Goal: Task Accomplishment & Management: Manage account settings

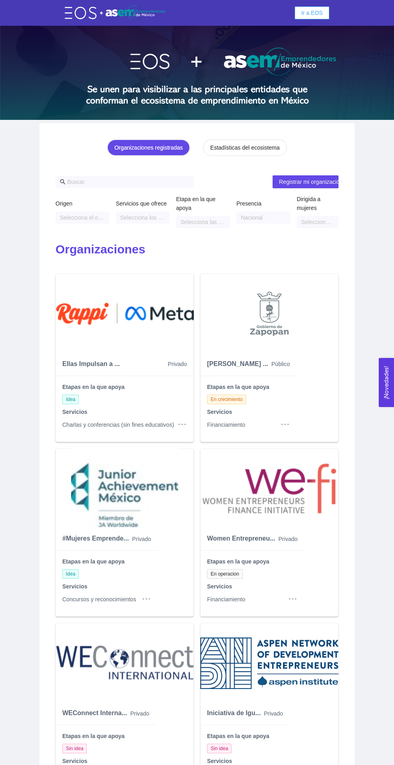
click at [310, 9] on span "Ir a EOS" at bounding box center [312, 12] width 22 height 9
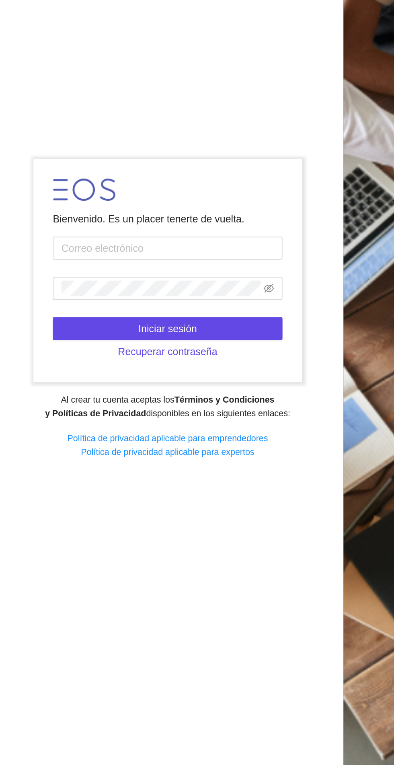
click at [159, 318] on div at bounding box center [98, 312] width 129 height 12
click at [130, 351] on input "text" at bounding box center [98, 345] width 129 height 13
type input "[EMAIL_ADDRESS][DOMAIN_NAME]"
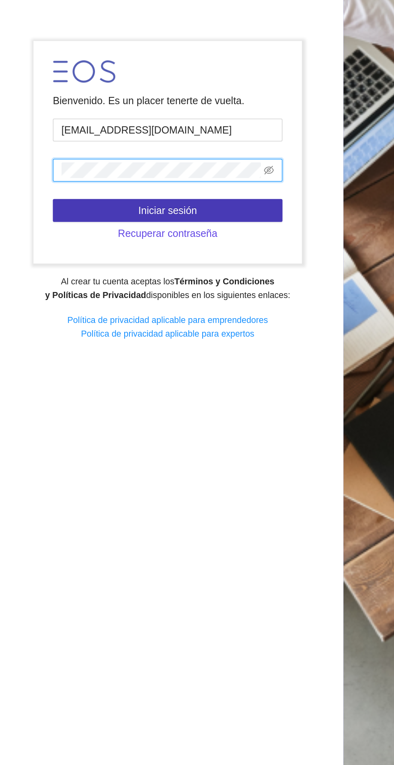
click at [138, 396] on button "Iniciar sesión" at bounding box center [98, 390] width 129 height 13
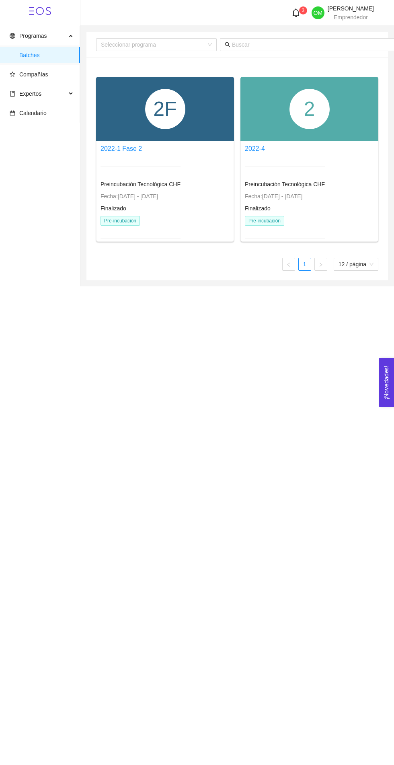
click at [151, 117] on div "2F" at bounding box center [165, 109] width 40 height 40
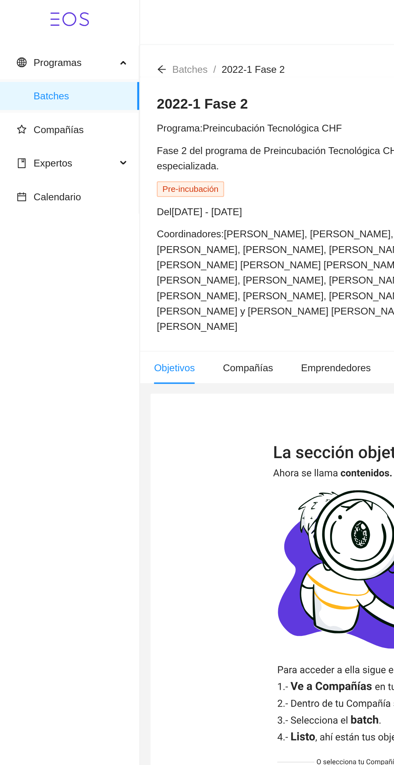
click at [25, 60] on span "Batches" at bounding box center [46, 55] width 54 height 16
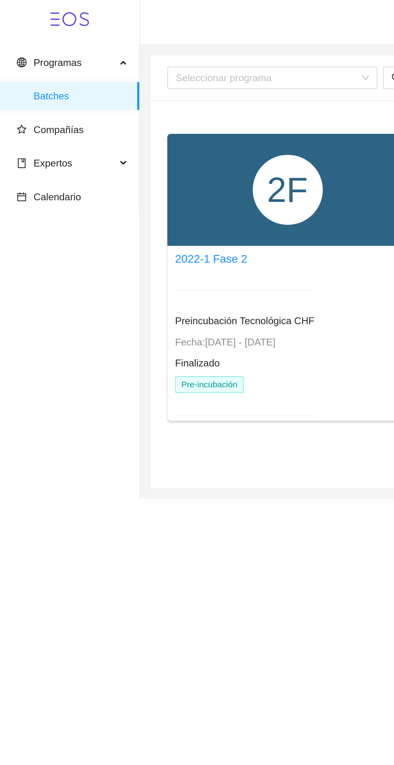
click at [24, 74] on span "Compañías" at bounding box center [33, 74] width 29 height 6
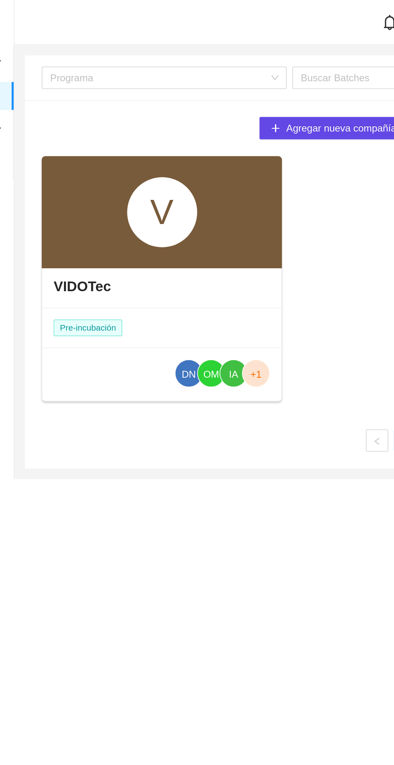
click at [161, 109] on div "V" at bounding box center [165, 122] width 40 height 40
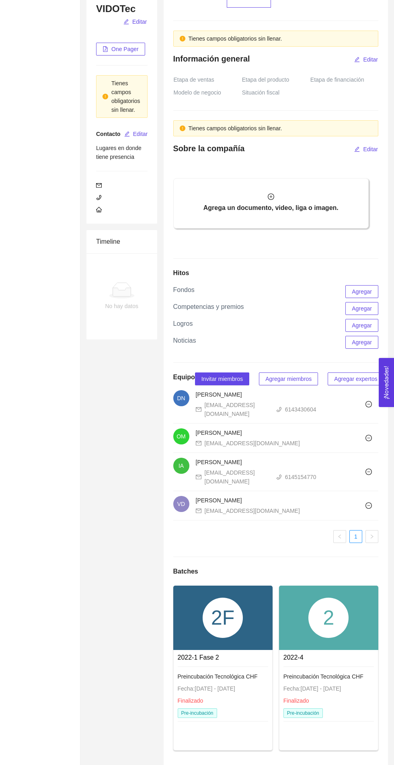
scroll to position [190, 0]
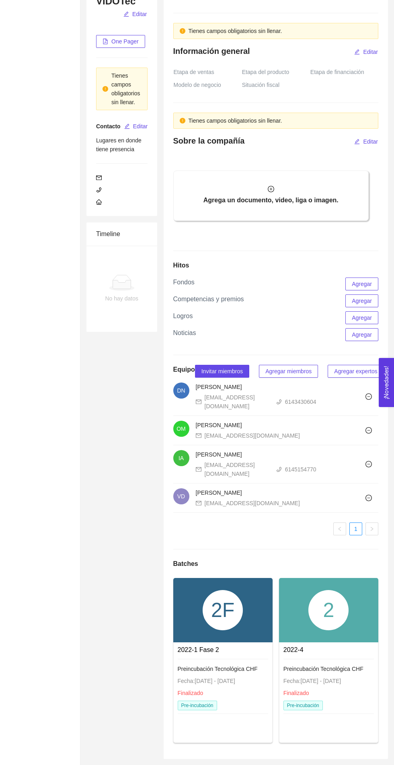
click at [221, 630] on div "2F" at bounding box center [223, 610] width 40 height 40
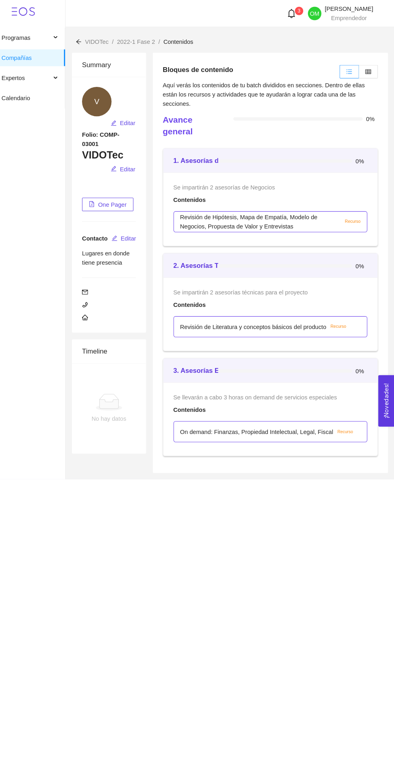
click at [66, 558] on div "Programas Compañías Expertos Calendario 3 OM [PERSON_NAME] Emprendedor VIDOTec …" at bounding box center [197, 382] width 394 height 765
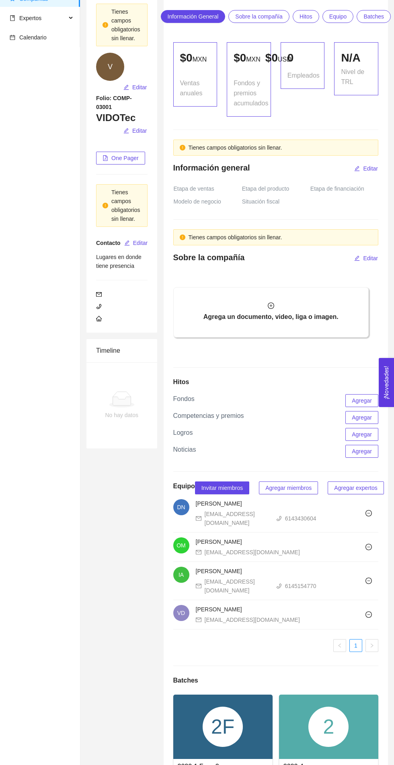
click at [326, 726] on div "2" at bounding box center [328, 726] width 40 height 40
